Goal: Entertainment & Leisure: Consume media (video, audio)

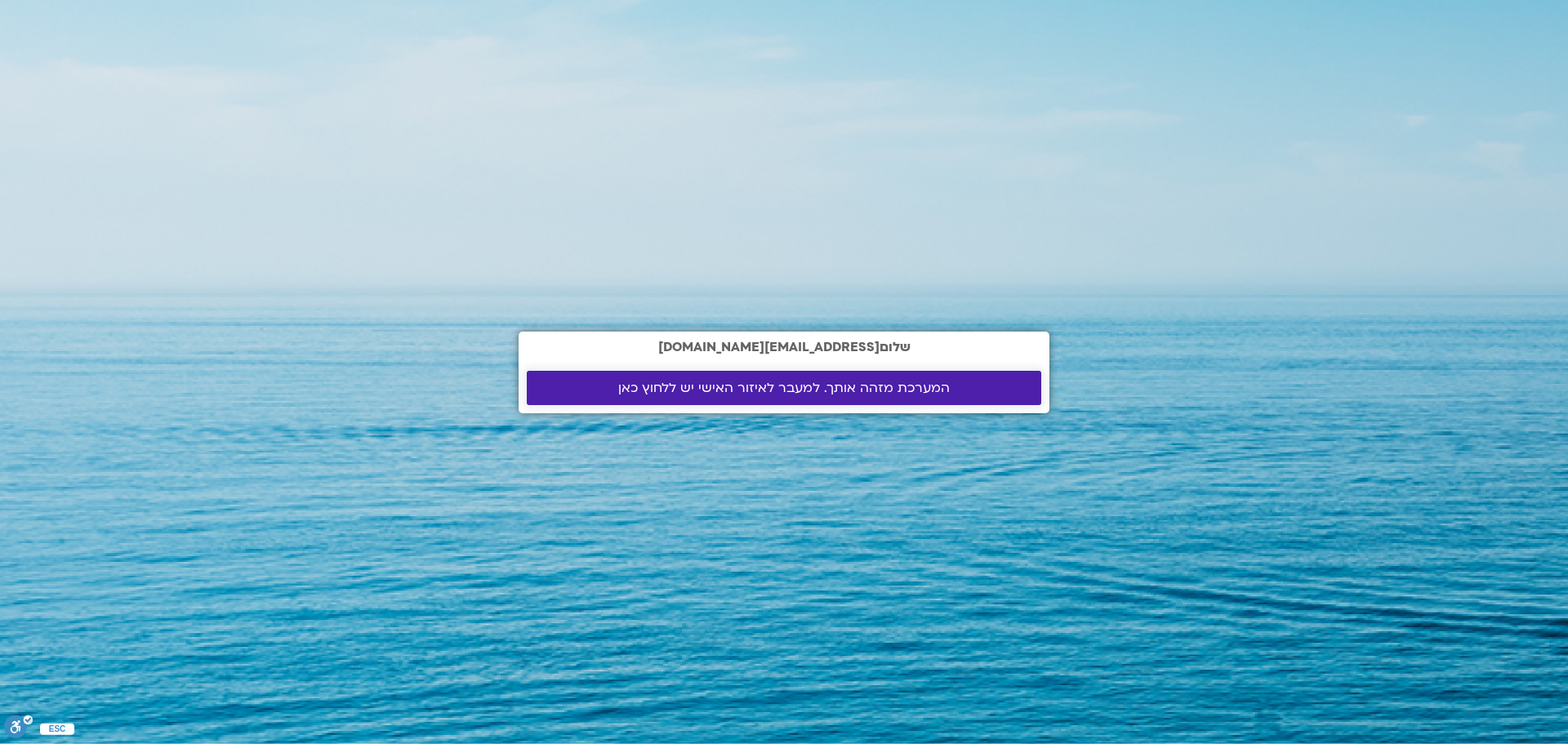
click at [709, 389] on span "המערכת מזהה אותך. למעבר לאיזור האישי יש ללחוץ כאן" at bounding box center [784, 388] width 332 height 15
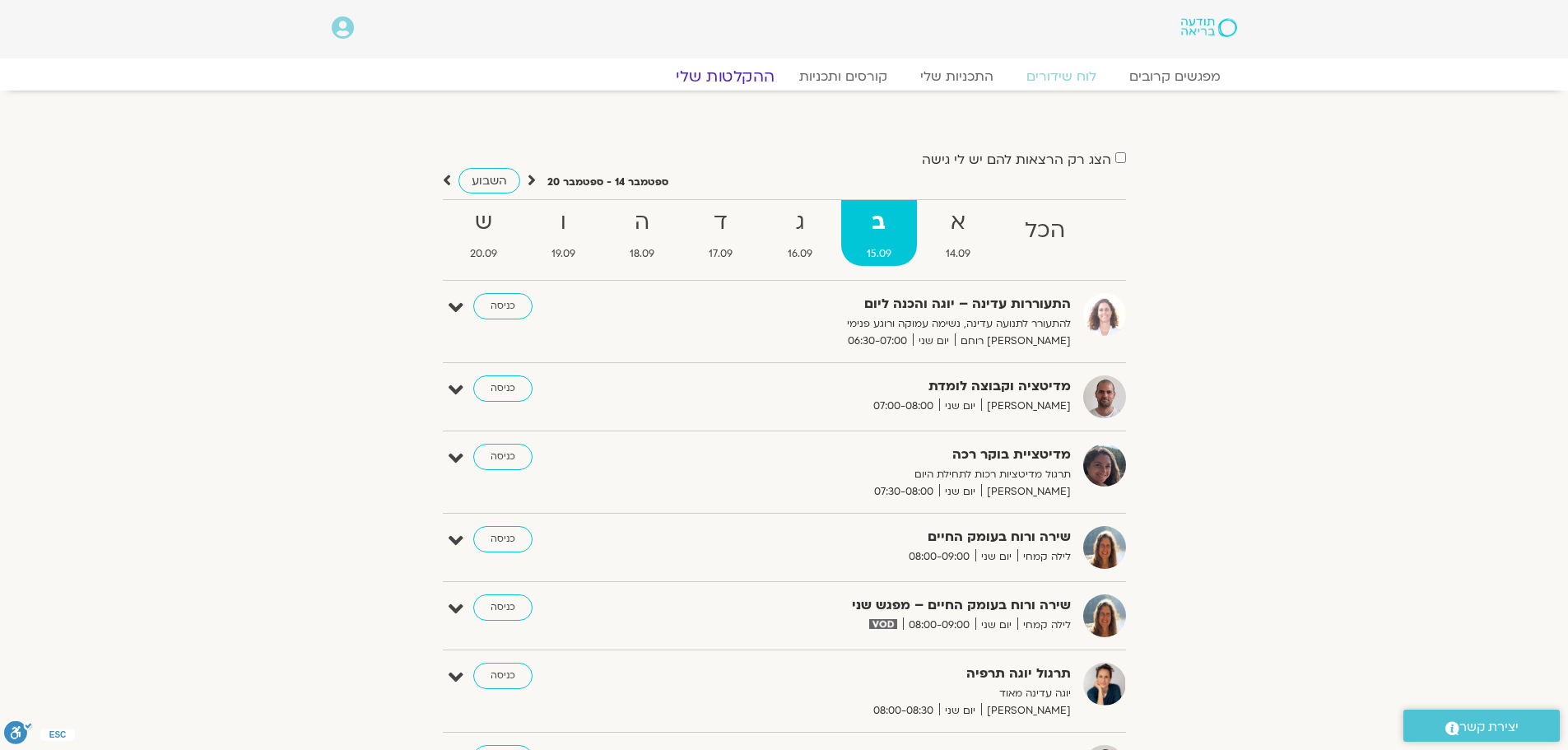
click at [727, 78] on link "ההקלטות שלי" at bounding box center [725, 76] width 138 height 20
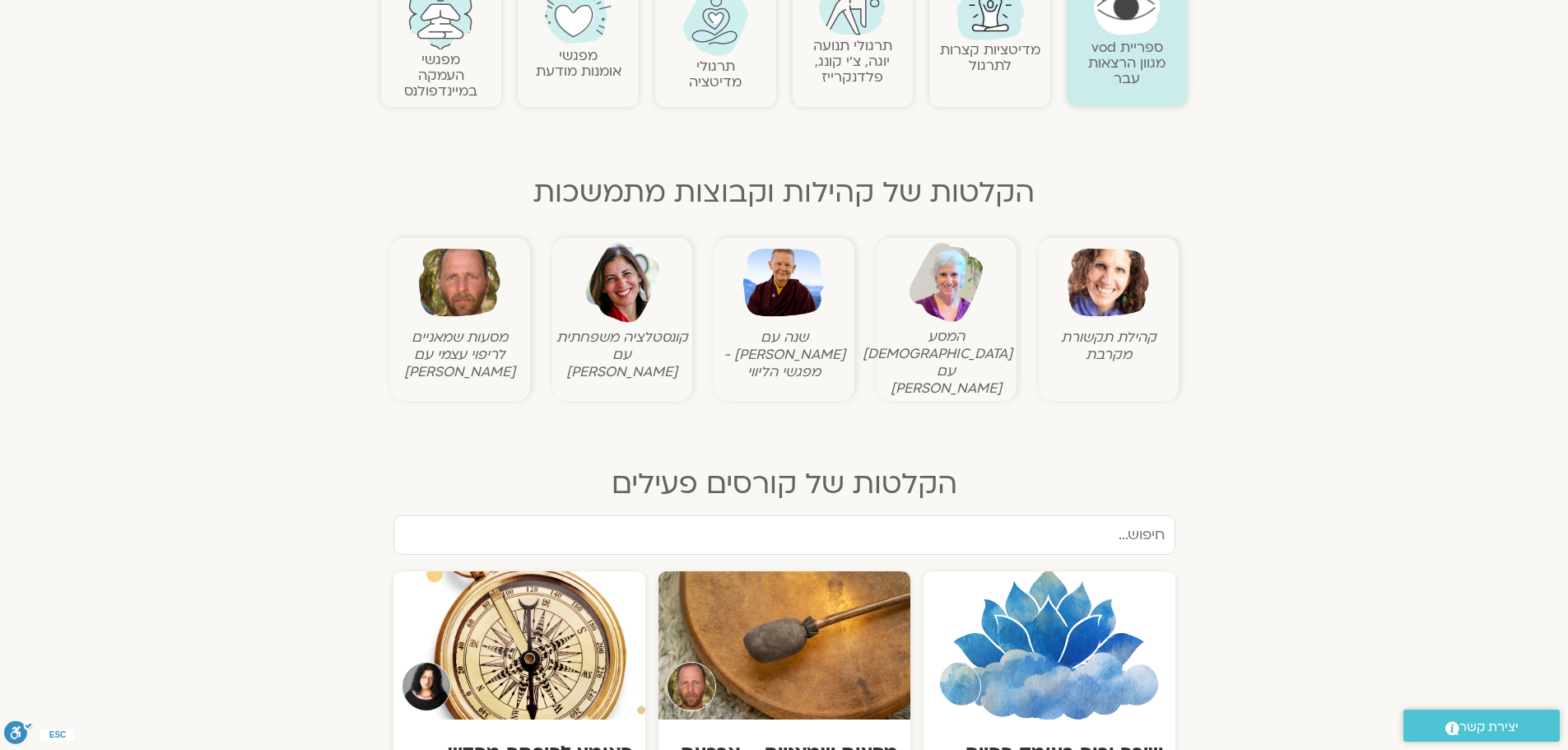
scroll to position [411, 0]
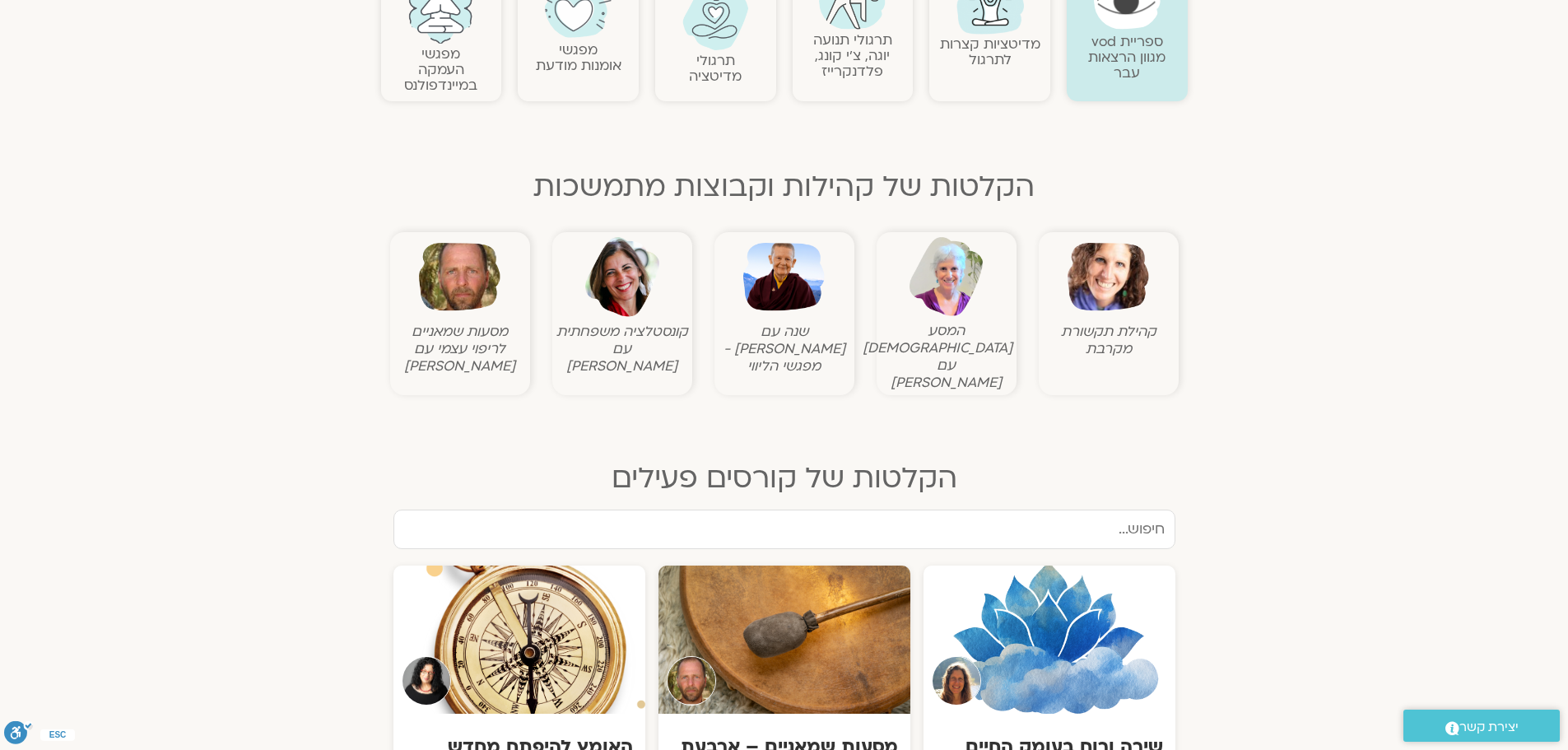
click at [1107, 293] on img at bounding box center [1109, 277] width 82 height 82
click at [1094, 313] on img at bounding box center [1109, 277] width 82 height 82
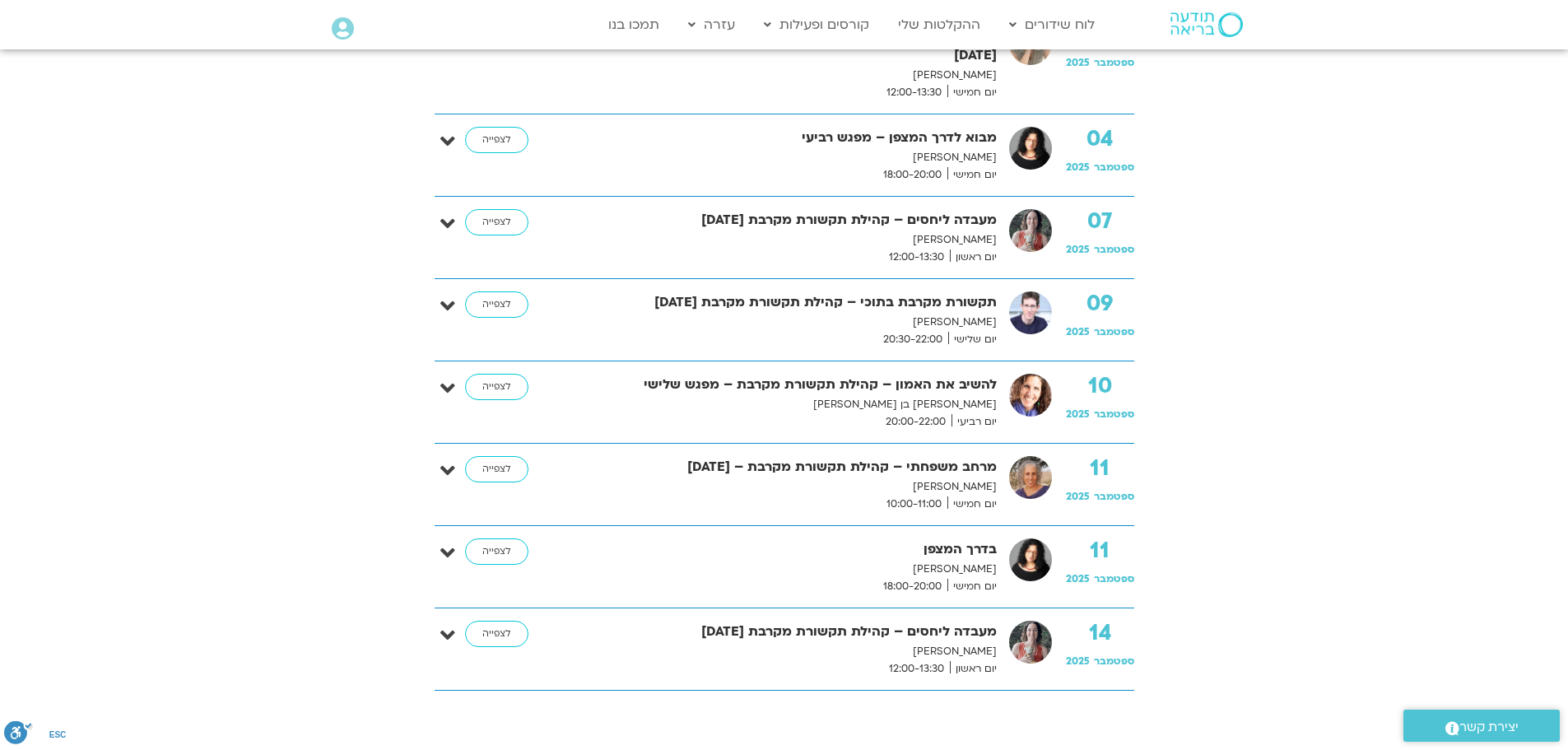
scroll to position [741, 0]
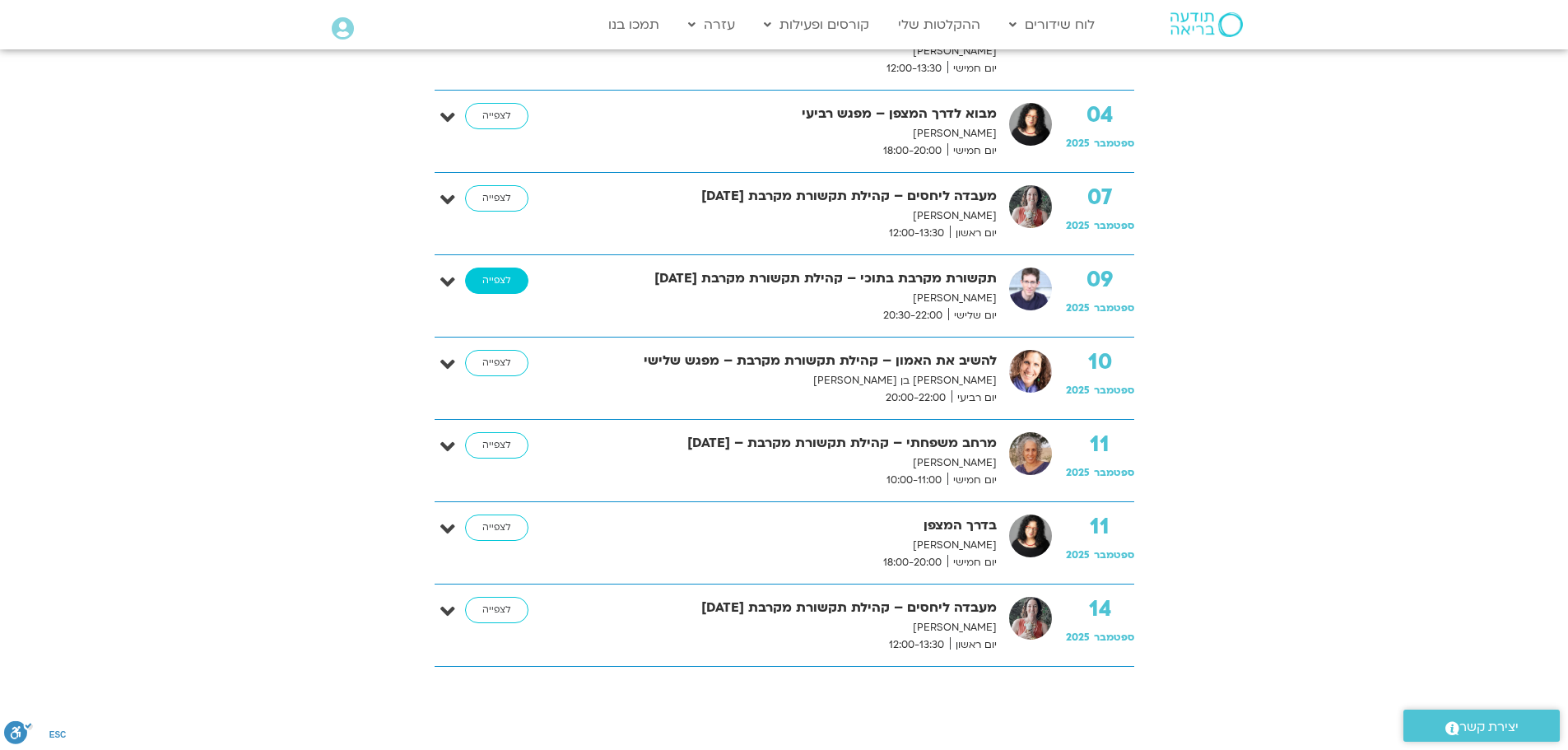
click at [496, 279] on link "לצפייה" at bounding box center [496, 280] width 63 height 26
